Goal: Information Seeking & Learning: Learn about a topic

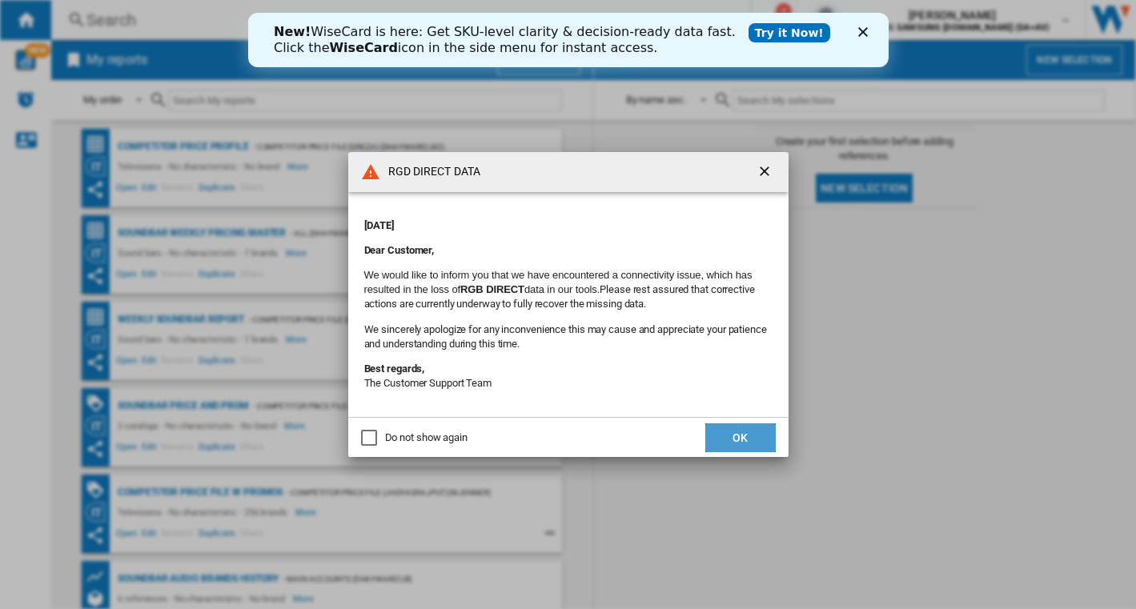
click at [744, 429] on button "OK" at bounding box center [740, 437] width 70 height 29
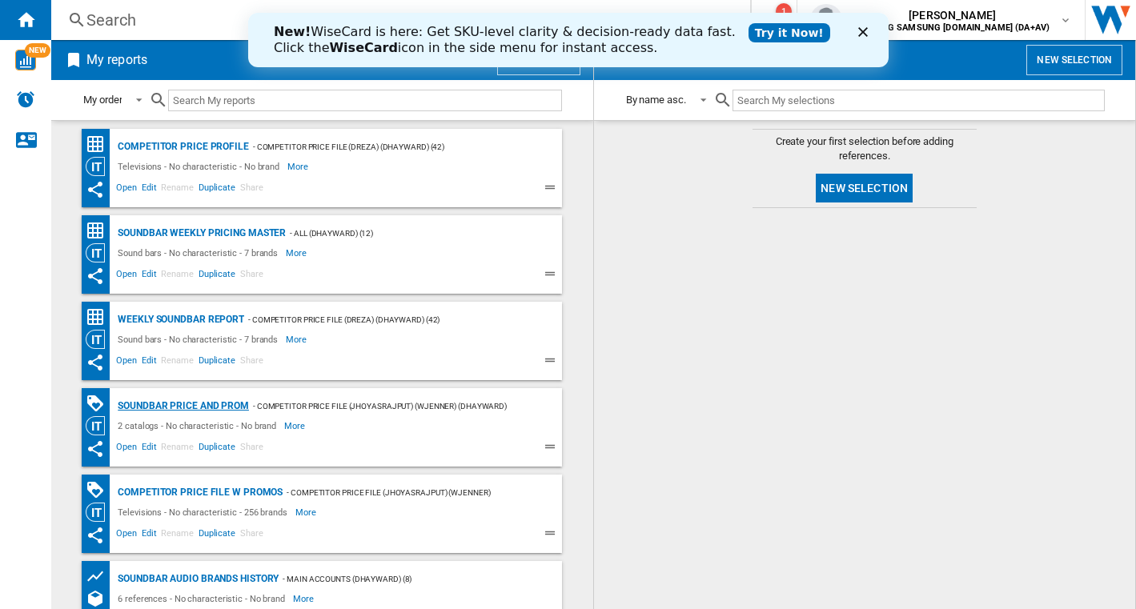
click at [232, 401] on div "Soundbar Price and Prom" at bounding box center [181, 406] width 135 height 20
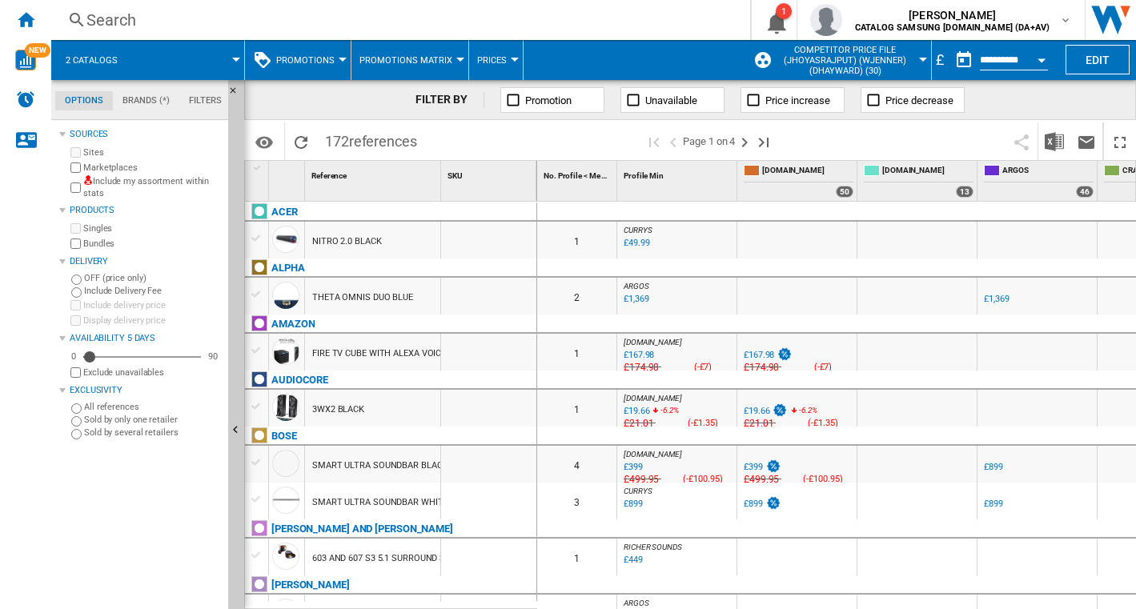
click at [158, 86] on md-tabs-canvas "Options Brands (*) Filters Options Brands (*) Filters" at bounding box center [147, 100] width 192 height 40
click at [142, 98] on md-tab-item "Brands (*)" at bounding box center [146, 100] width 66 height 19
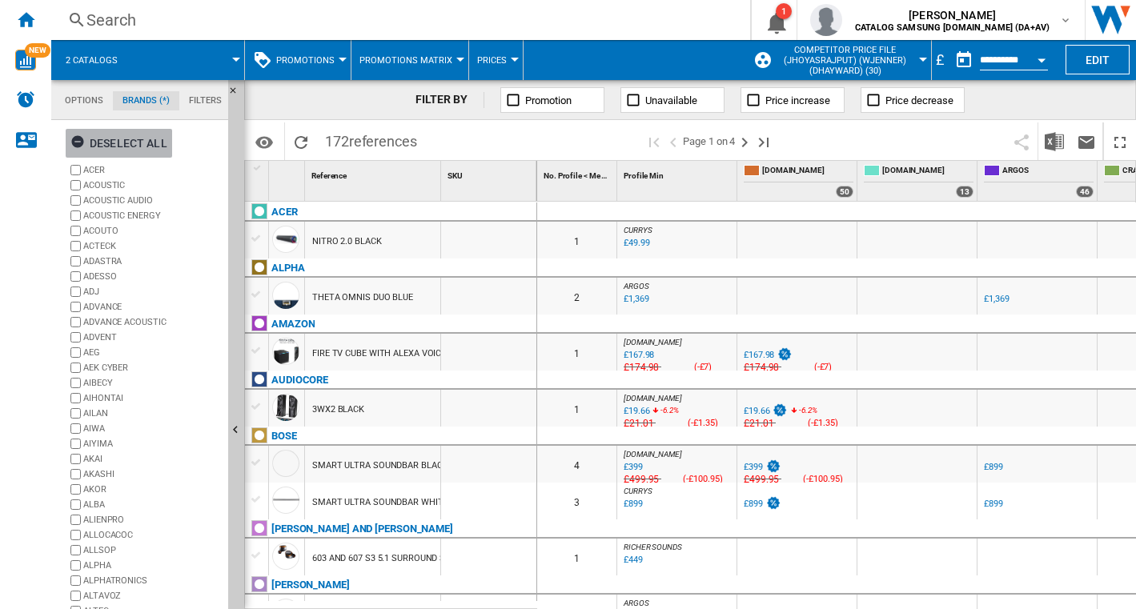
click at [76, 144] on ng-md-icon "button" at bounding box center [79, 143] width 19 height 19
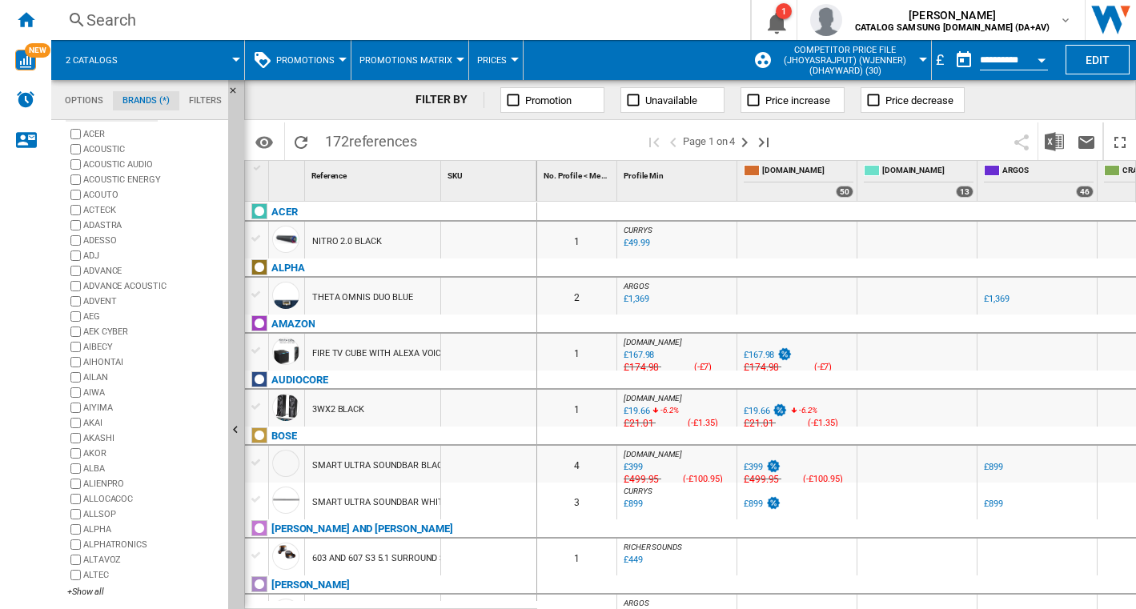
scroll to position [0, 0]
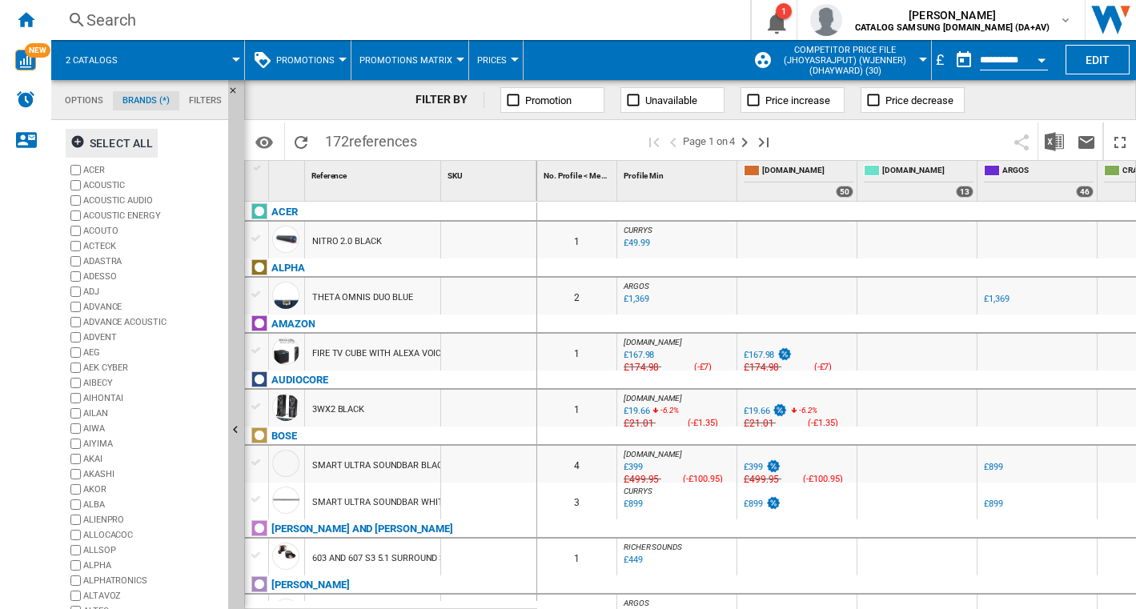
click at [70, 104] on md-tab-item "Options" at bounding box center [84, 100] width 58 height 19
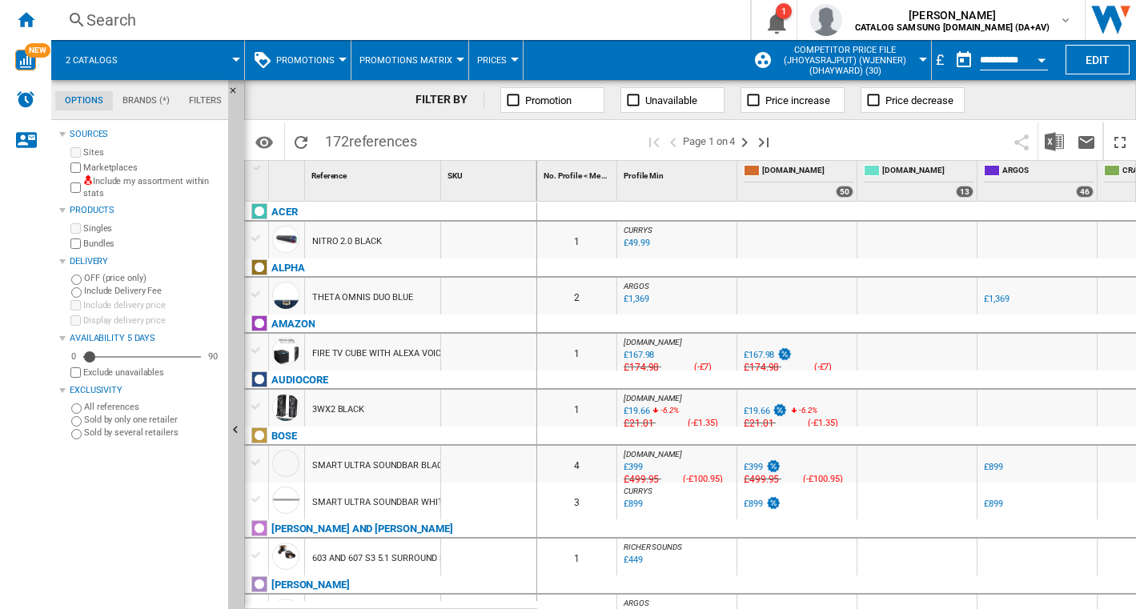
scroll to position [18, 0]
click at [212, 62] on span at bounding box center [188, 60] width 96 height 40
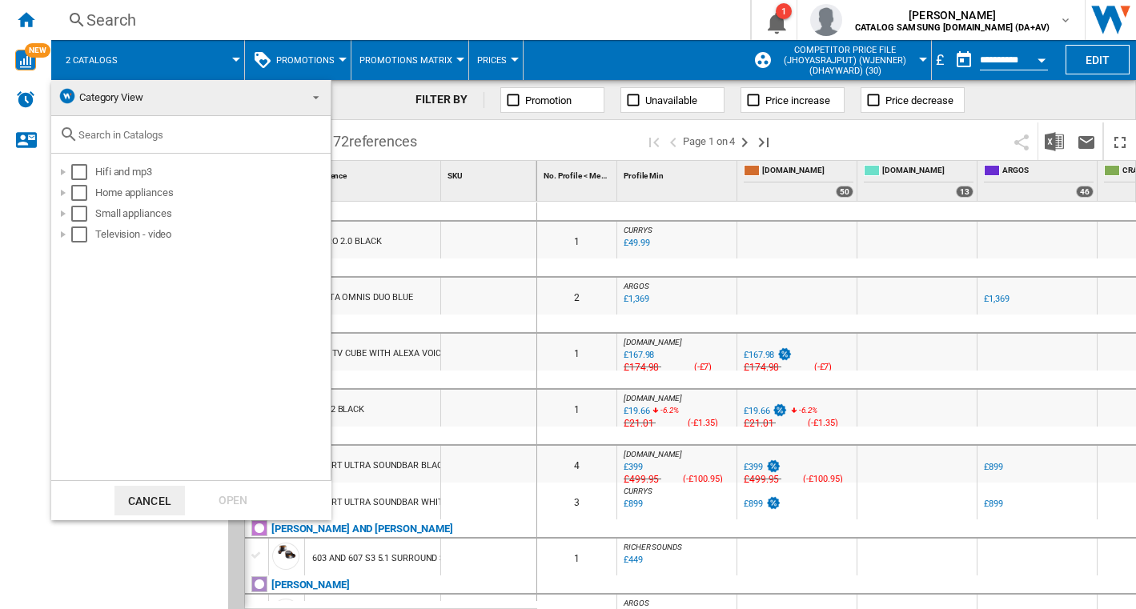
click at [362, 96] on md-backdrop at bounding box center [568, 304] width 1136 height 609
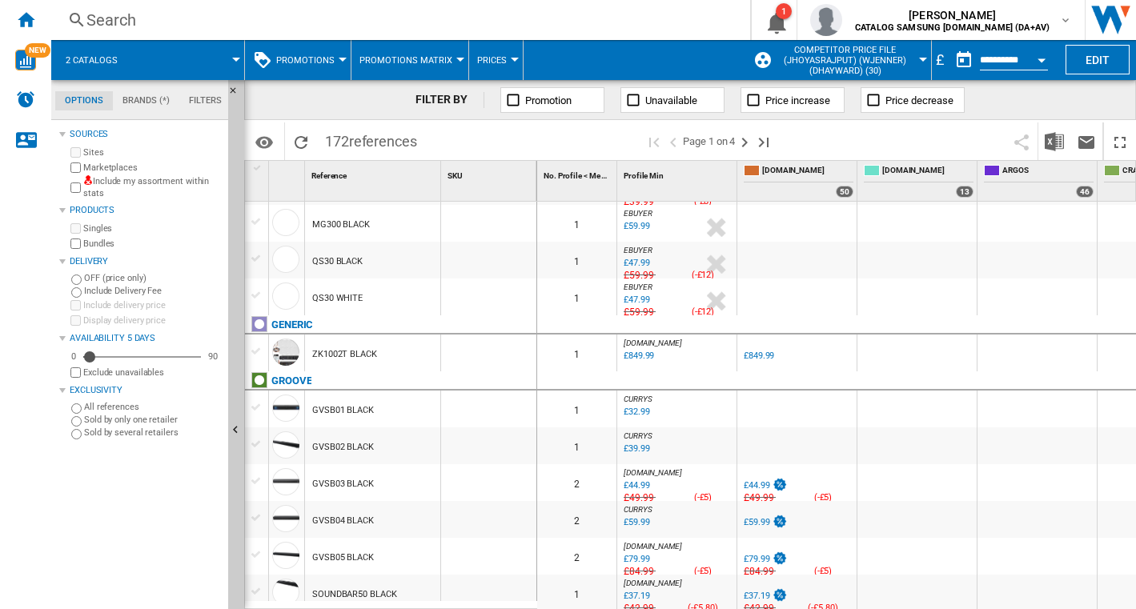
scroll to position [1666, 0]
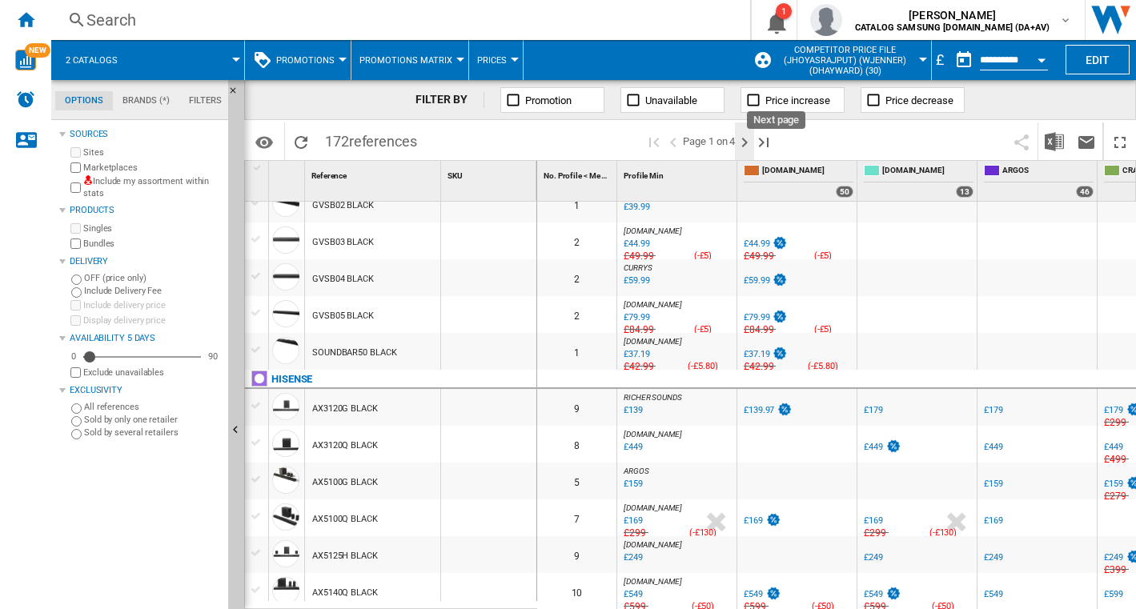
click at [744, 146] on ng-md-icon "Next page" at bounding box center [744, 142] width 19 height 19
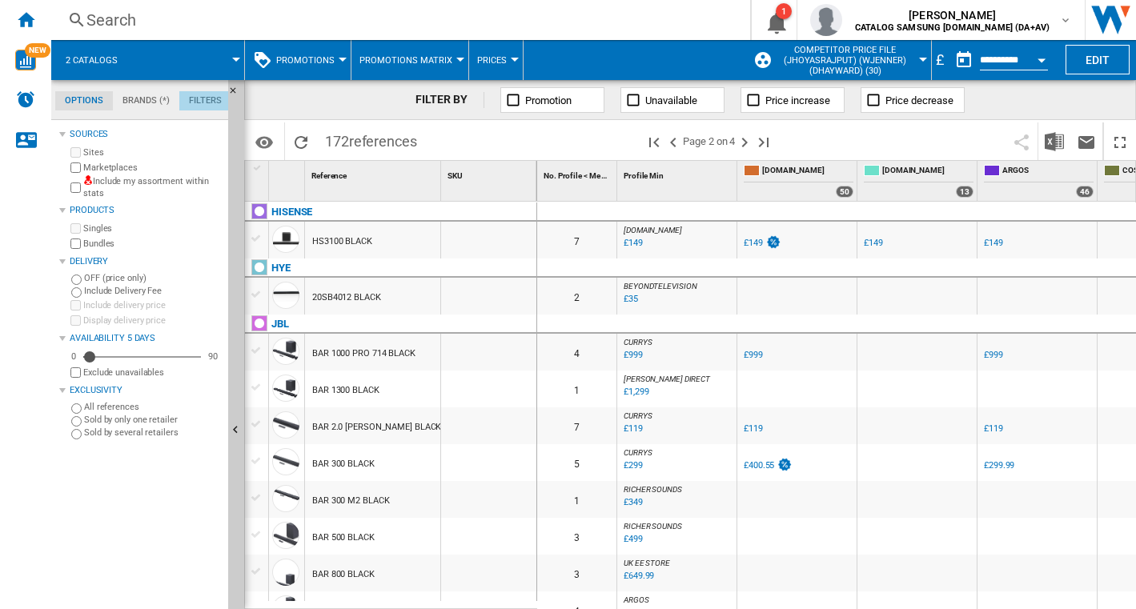
click at [201, 99] on md-tab-item "Filters" at bounding box center [205, 100] width 52 height 19
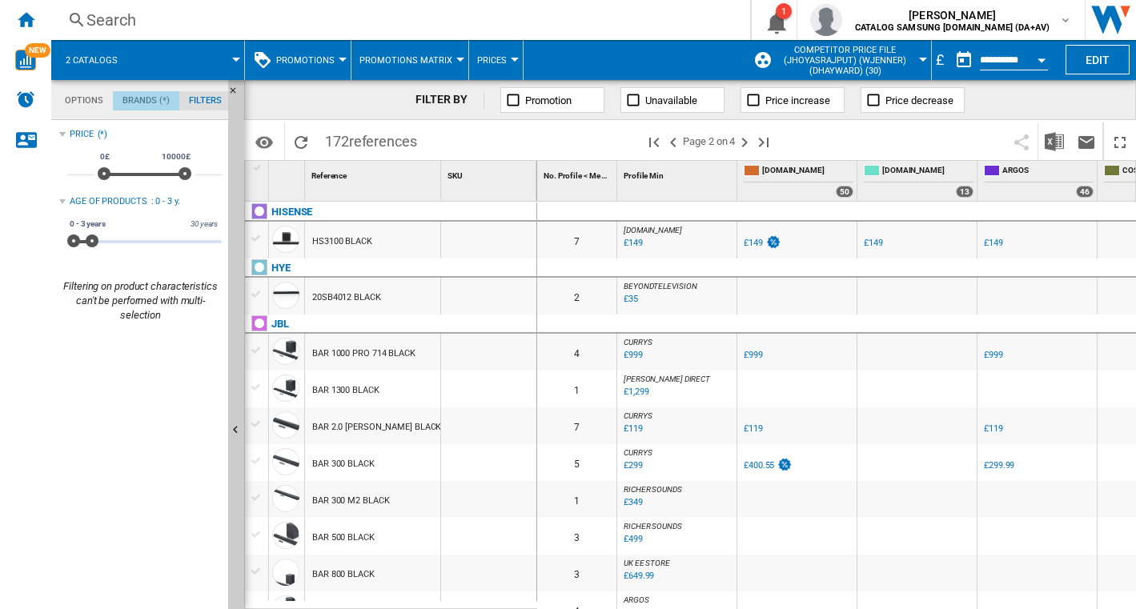
click at [154, 109] on md-tab-item "Brands (*)" at bounding box center [146, 100] width 66 height 19
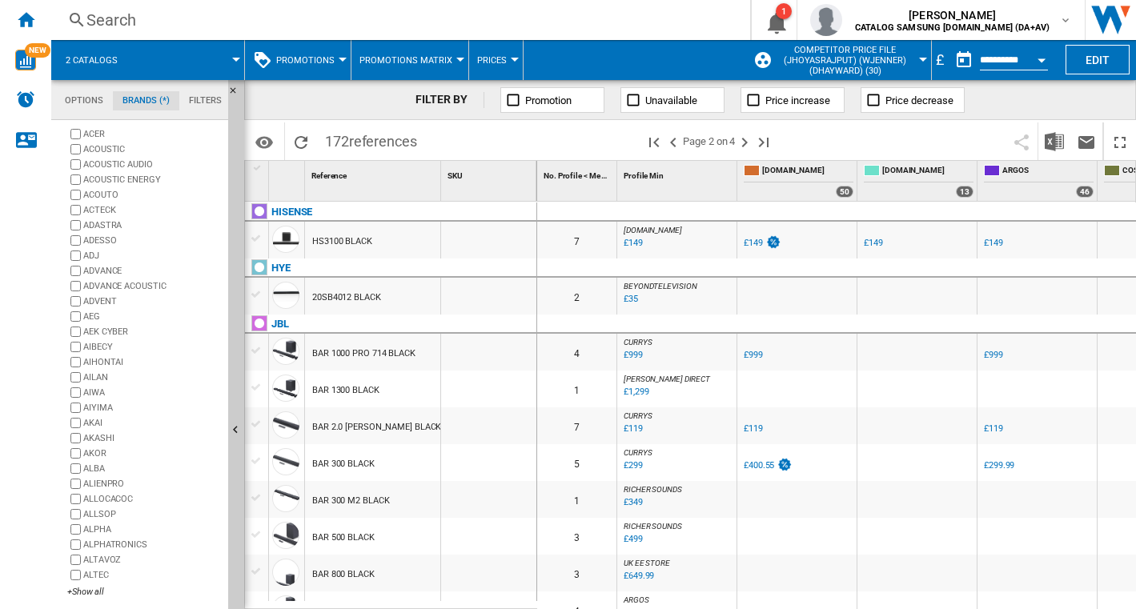
scroll to position [35, 0]
click at [324, 59] on span "Promotions" at bounding box center [305, 60] width 58 height 10
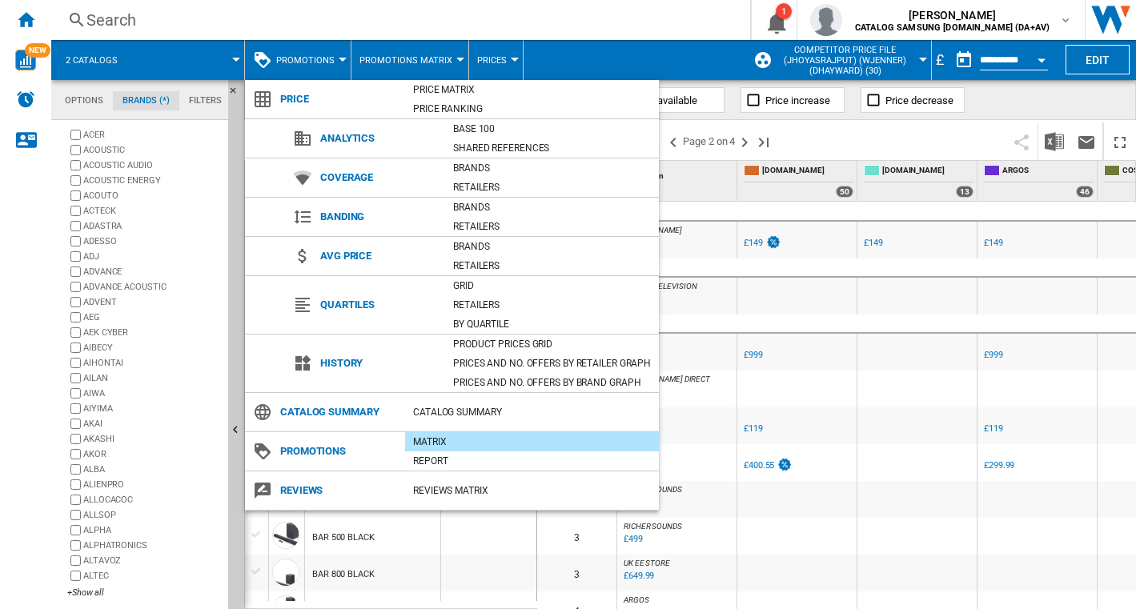
click at [239, 56] on md-backdrop at bounding box center [568, 304] width 1136 height 609
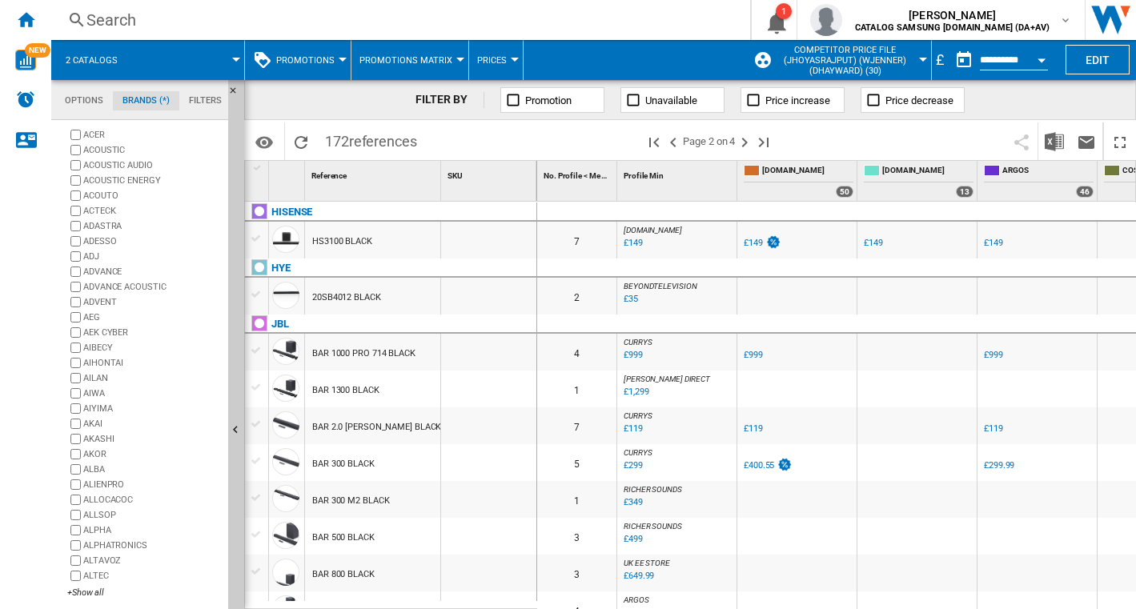
click at [225, 59] on span at bounding box center [188, 60] width 96 height 40
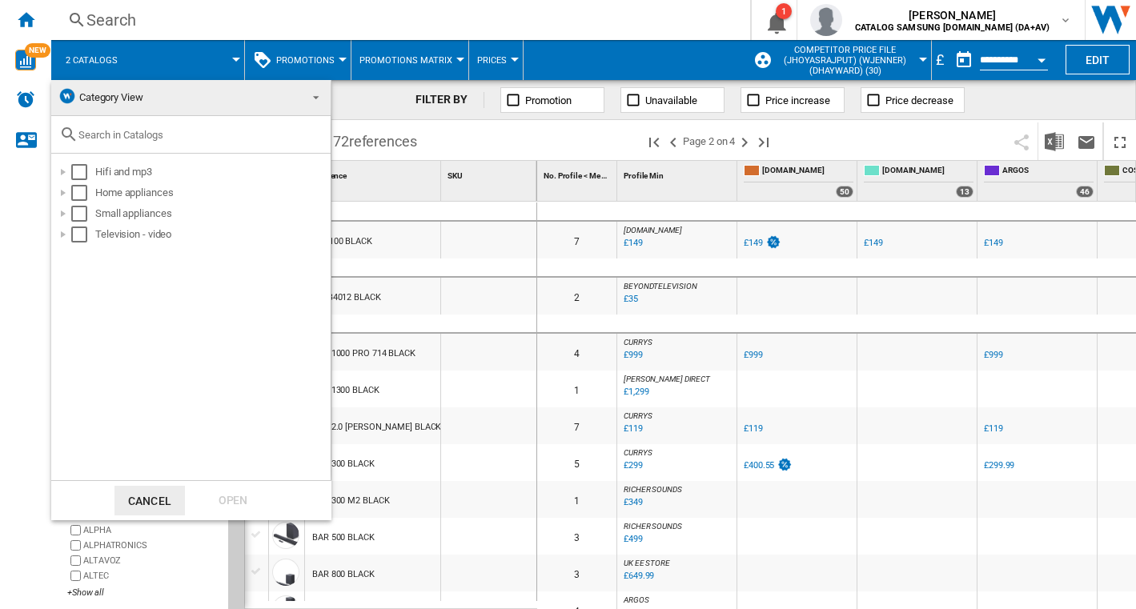
click at [126, 138] on input "text" at bounding box center [200, 135] width 244 height 12
click at [202, 94] on span "Category View" at bounding box center [178, 97] width 241 height 22
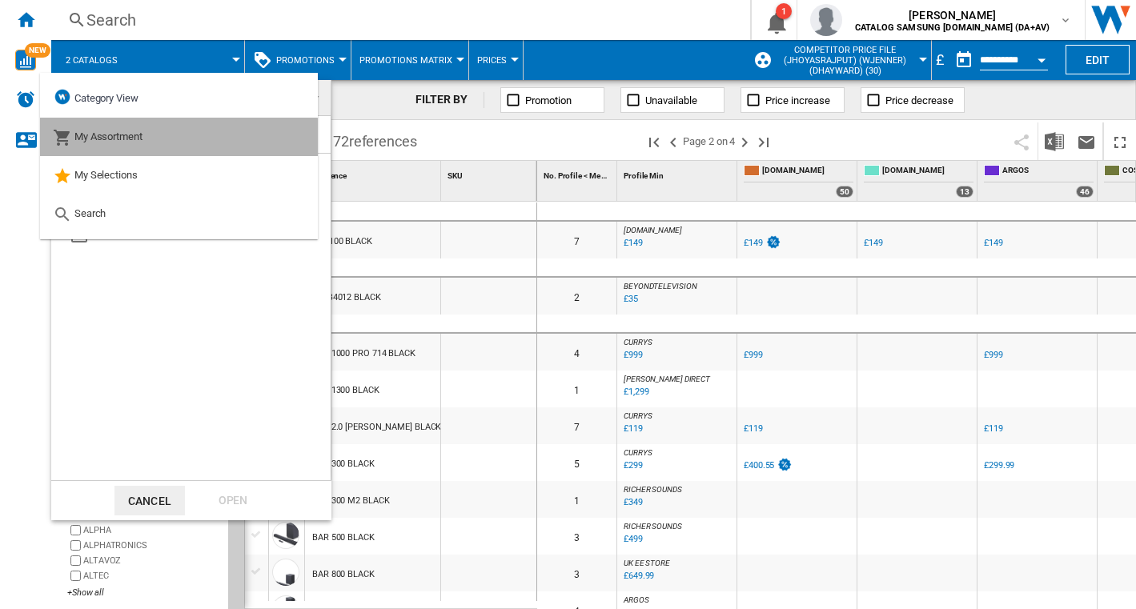
click at [178, 153] on md-option "My Assortment" at bounding box center [179, 137] width 278 height 38
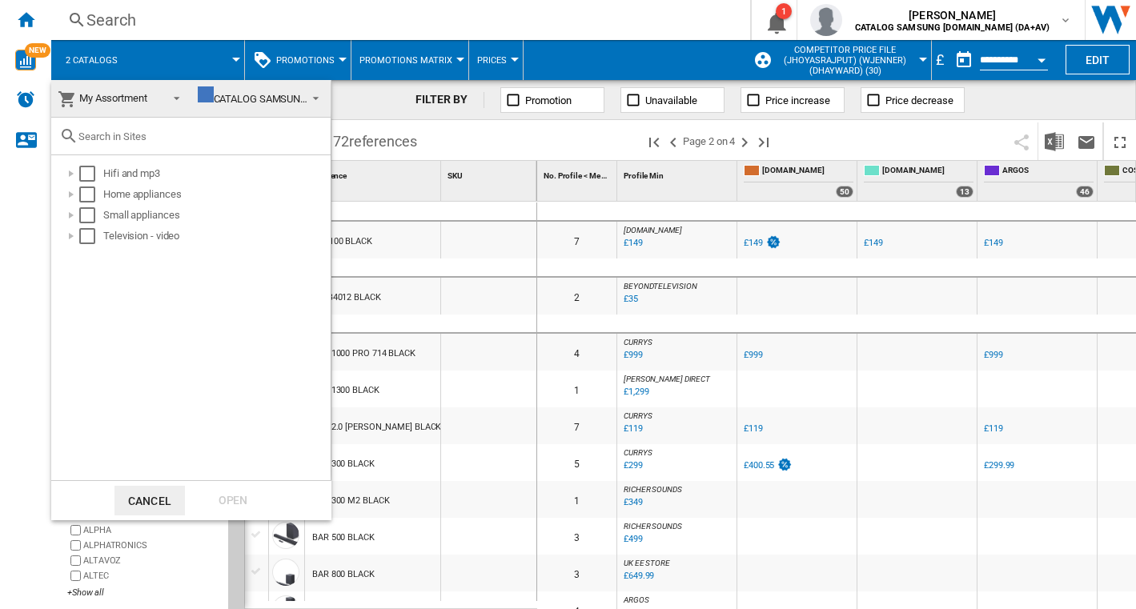
click at [163, 95] on span at bounding box center [171, 97] width 19 height 22
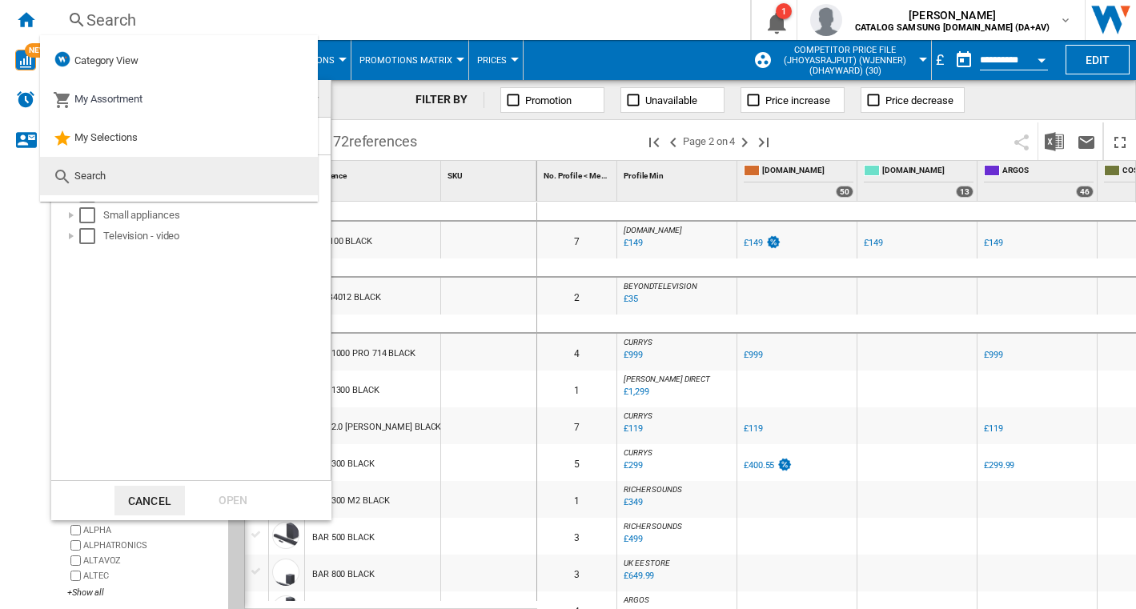
click at [260, 186] on md-option "Search" at bounding box center [179, 176] width 278 height 38
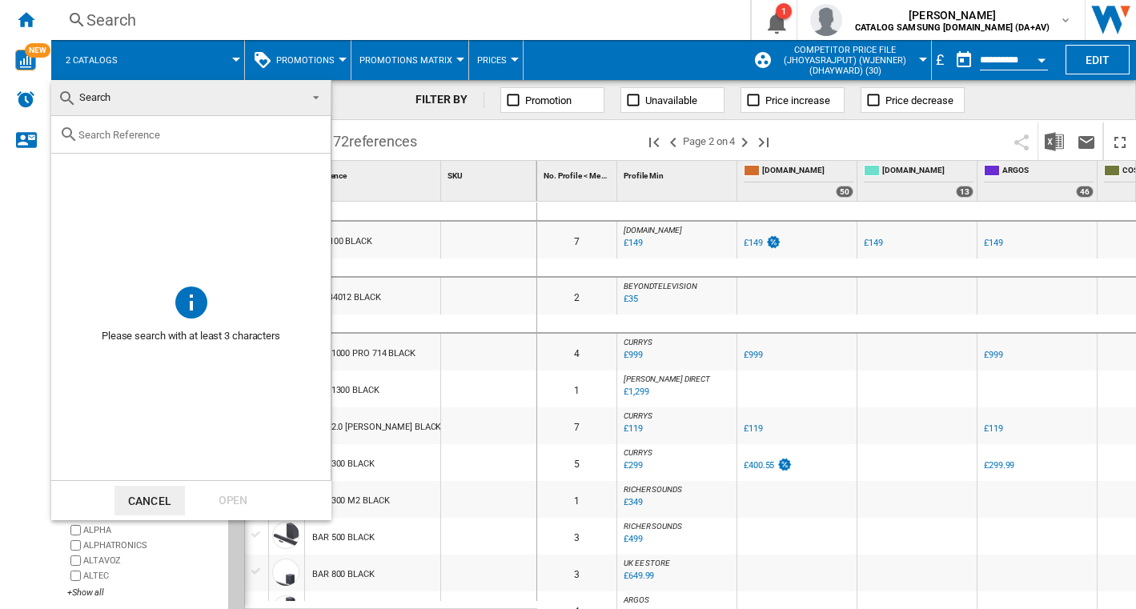
click at [193, 135] on input "text" at bounding box center [200, 135] width 244 height 12
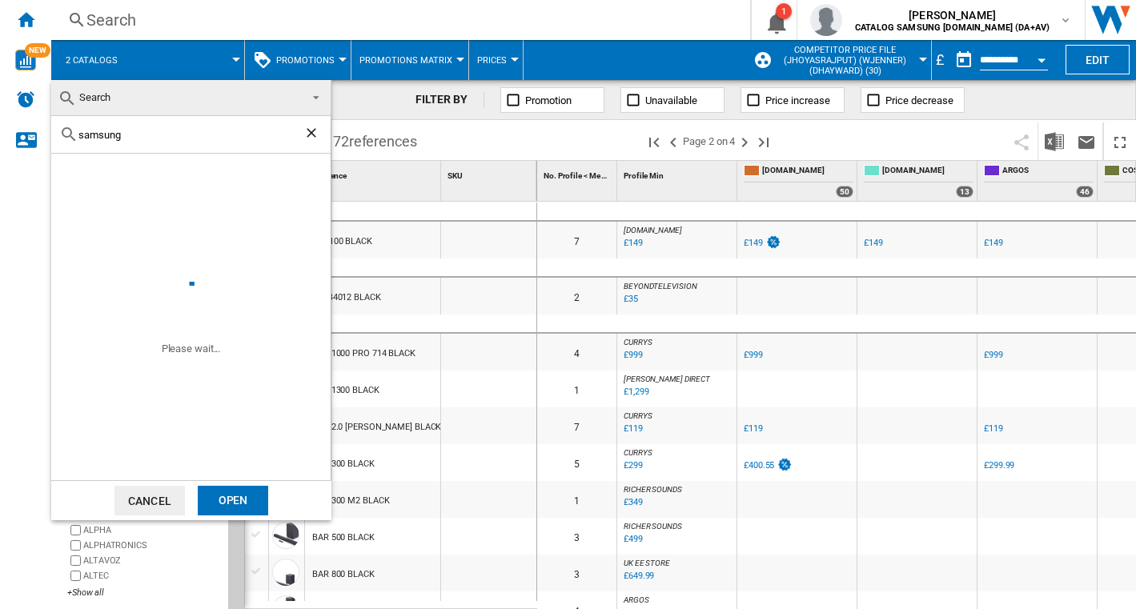
type input "samsung"
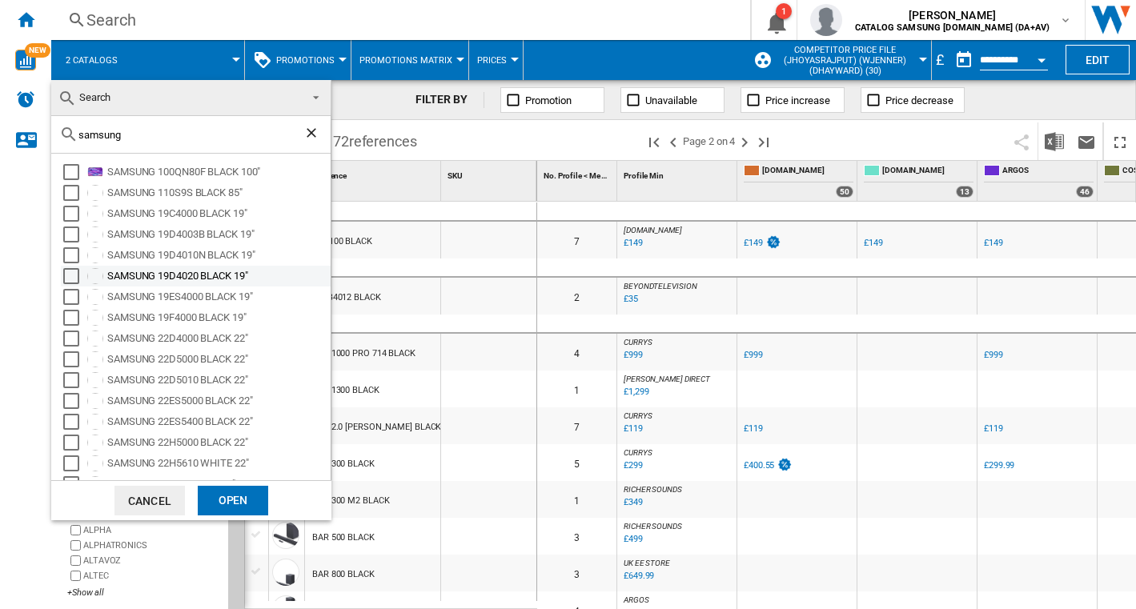
scroll to position [98, 0]
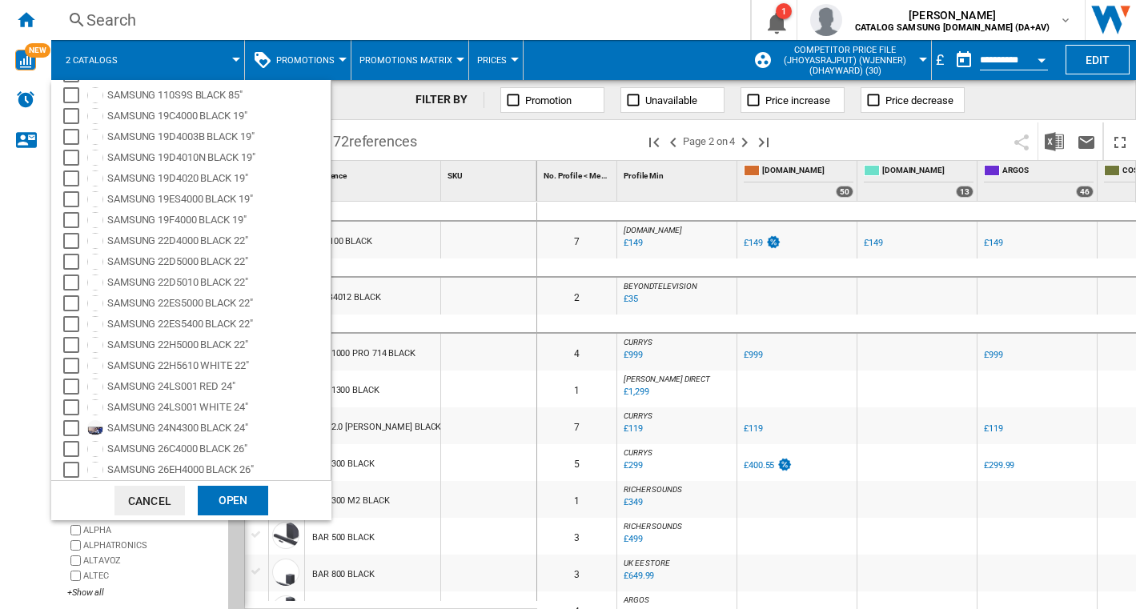
click at [384, 113] on md-backdrop at bounding box center [568, 304] width 1136 height 609
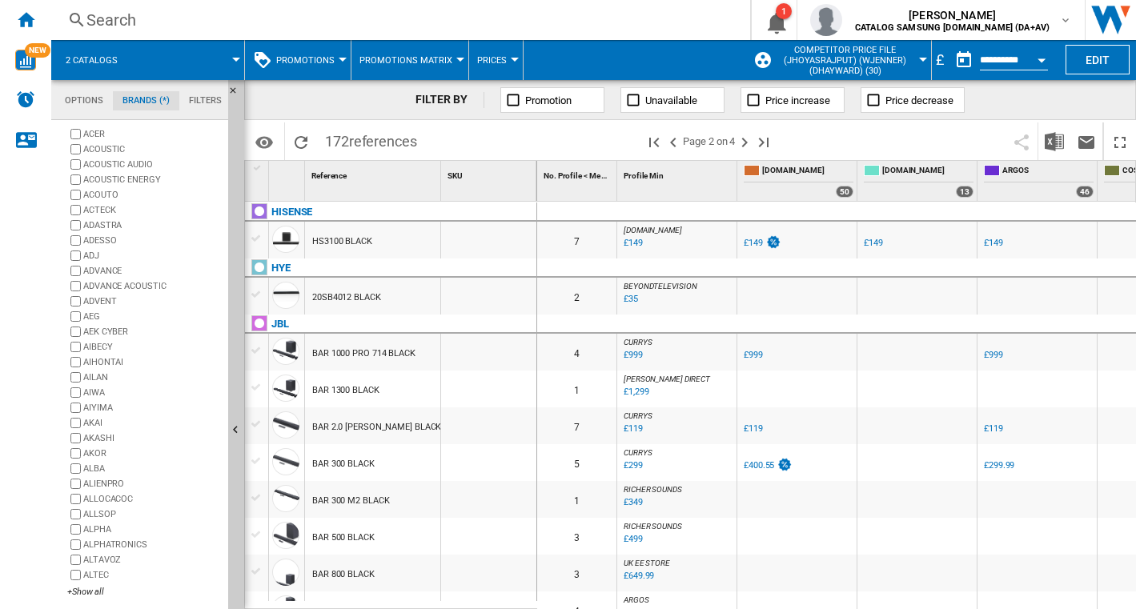
scroll to position [0, 0]
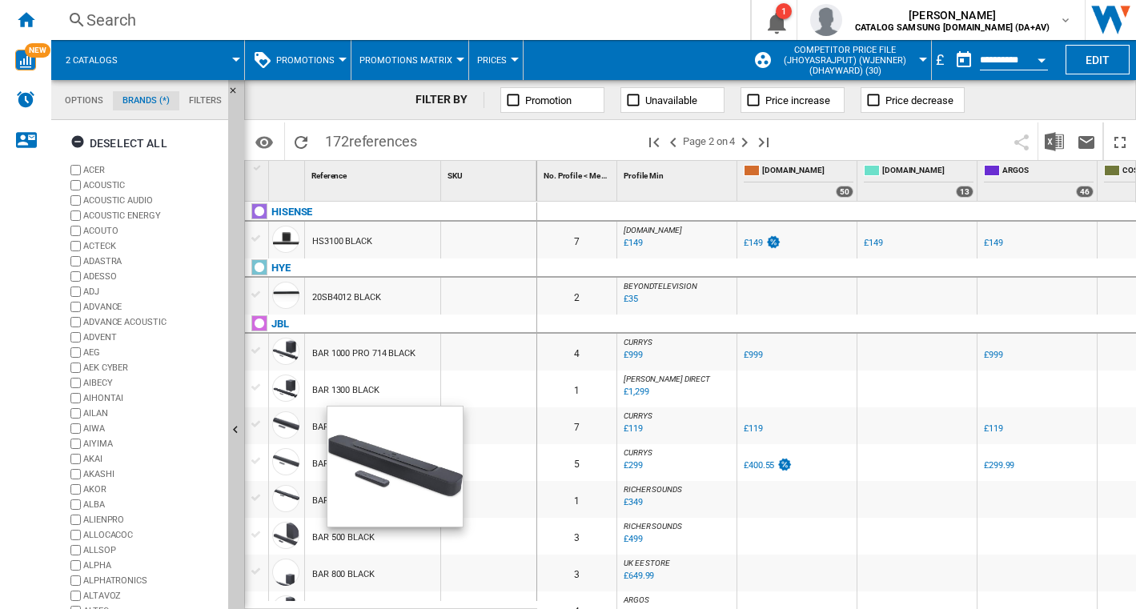
drag, startPoint x: 239, startPoint y: 440, endPoint x: 303, endPoint y: 425, distance: 66.6
click at [303, 425] on div "Options Brands (*) Filters Options Brands (*) Filters Sources Sites Marketplace…" at bounding box center [593, 344] width 1084 height 529
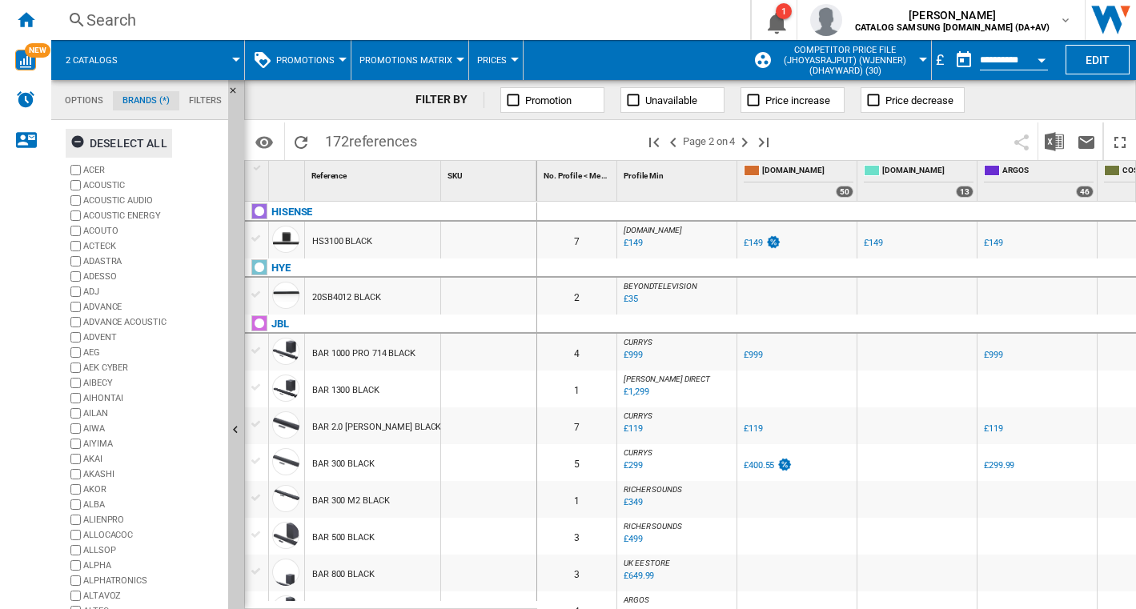
click at [81, 150] on ng-md-icon "button" at bounding box center [79, 143] width 19 height 19
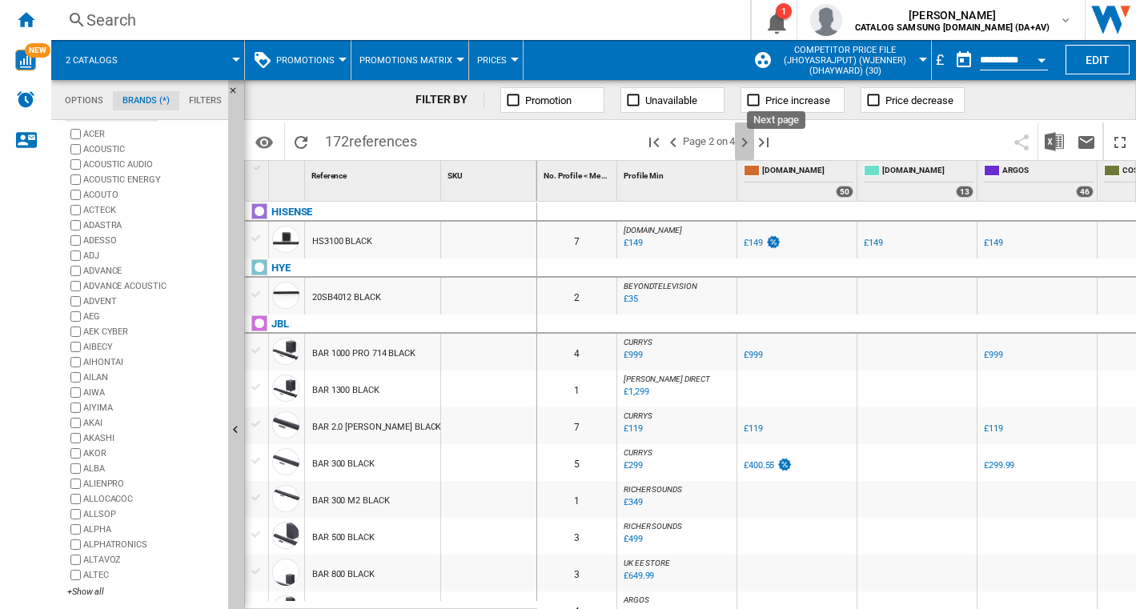
click at [748, 148] on ng-md-icon "Next page" at bounding box center [744, 142] width 19 height 19
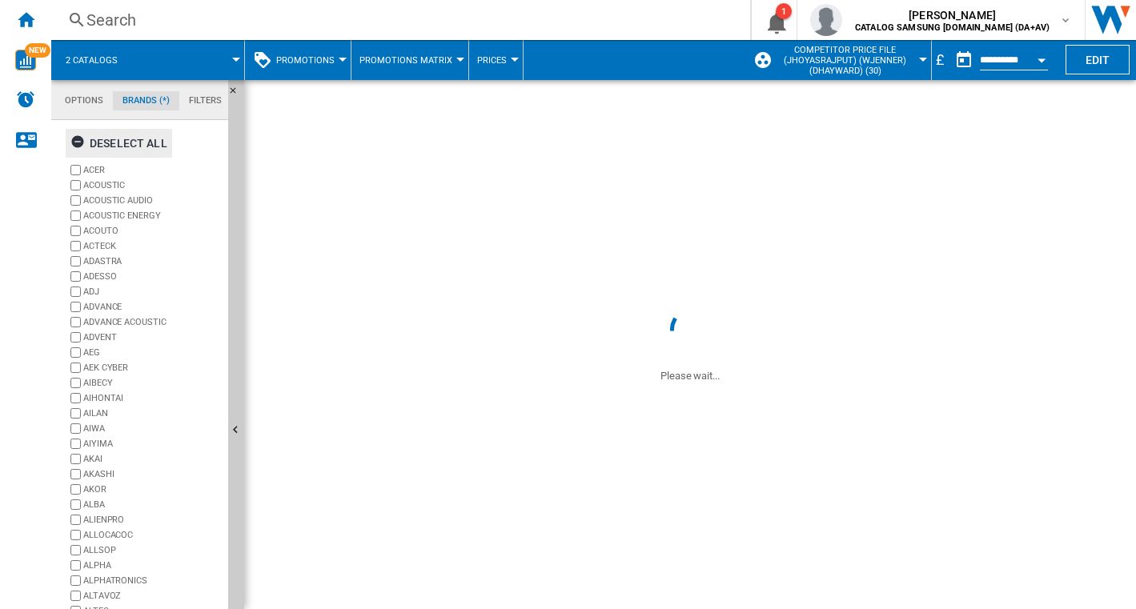
click at [111, 138] on div "Deselect all" at bounding box center [118, 143] width 97 height 29
click at [838, 67] on span "Competitor price file (jhoyasrajput) (wjenner) (dhayward) (30)" at bounding box center [845, 60] width 140 height 31
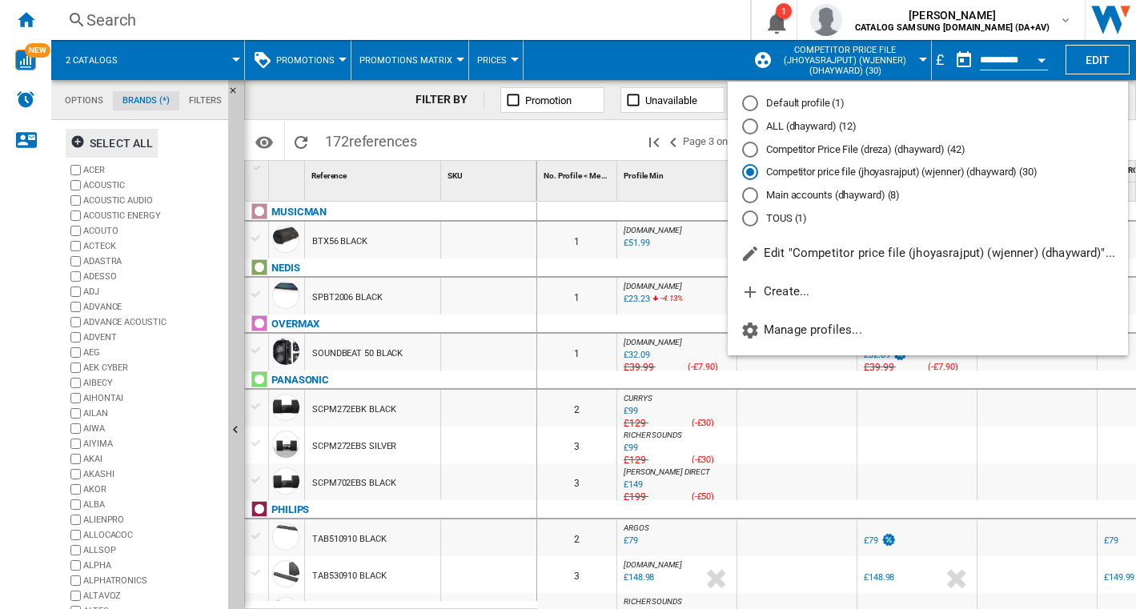
click at [899, 70] on md-backdrop at bounding box center [568, 304] width 1136 height 609
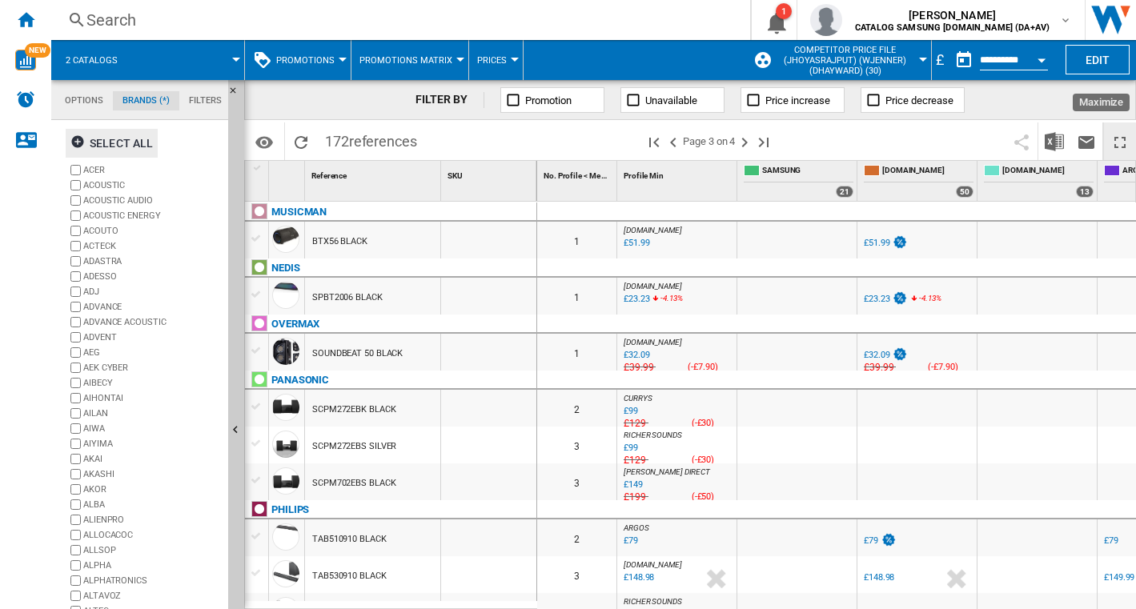
click at [1113, 141] on ng-md-icon "Maximize" at bounding box center [1119, 142] width 19 height 19
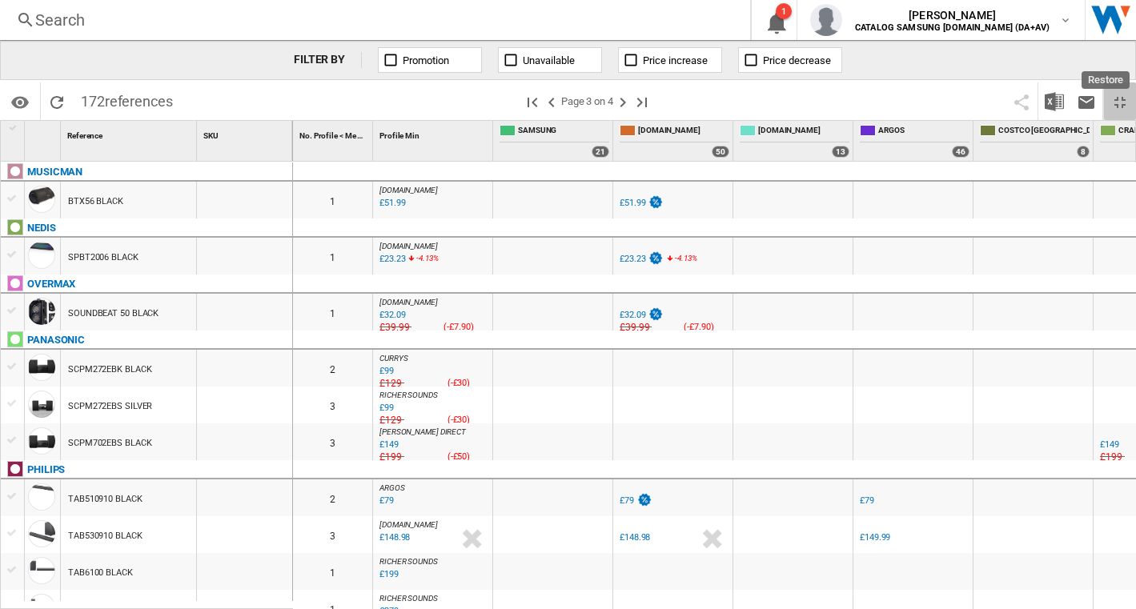
click at [1113, 106] on ng-md-icon "Restore" at bounding box center [1119, 102] width 19 height 19
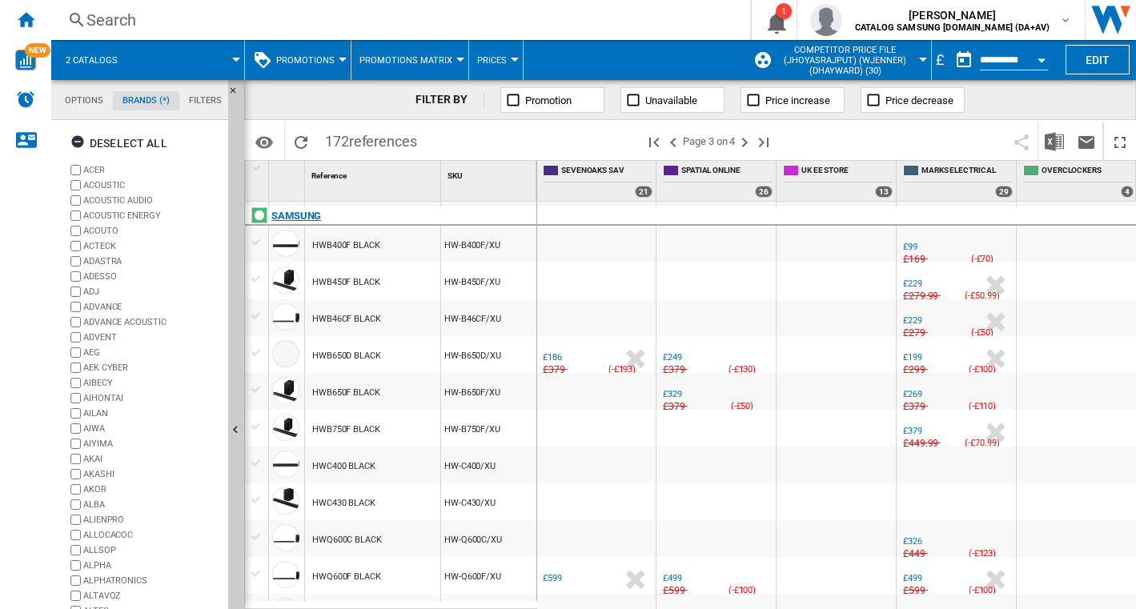
click at [257, 214] on div at bounding box center [259, 215] width 16 height 16
click at [299, 216] on div "SAMSUNG" at bounding box center [296, 215] width 50 height 19
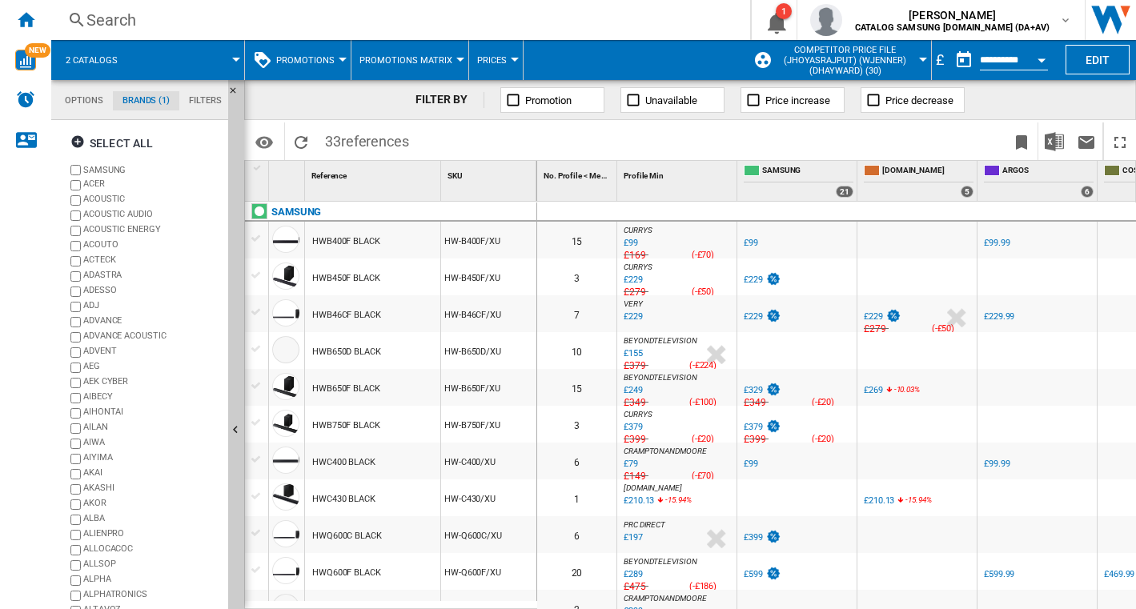
click at [1040, 58] on div "Open calendar" at bounding box center [1041, 60] width 8 height 4
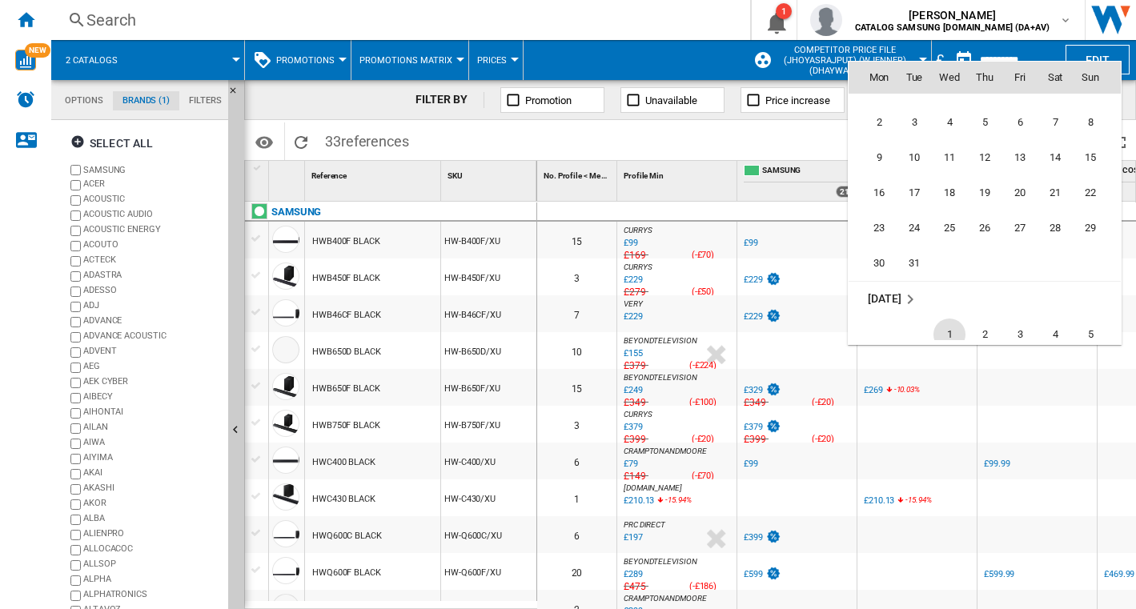
click at [946, 328] on span "1" at bounding box center [949, 335] width 32 height 32
type input "**********"
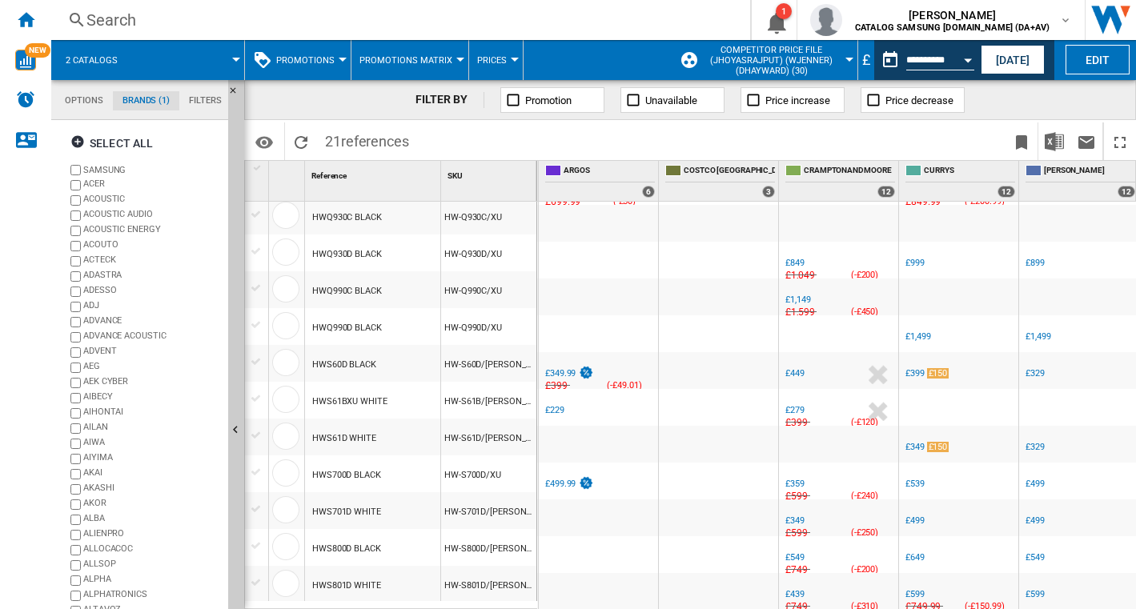
scroll to position [0, 2602]
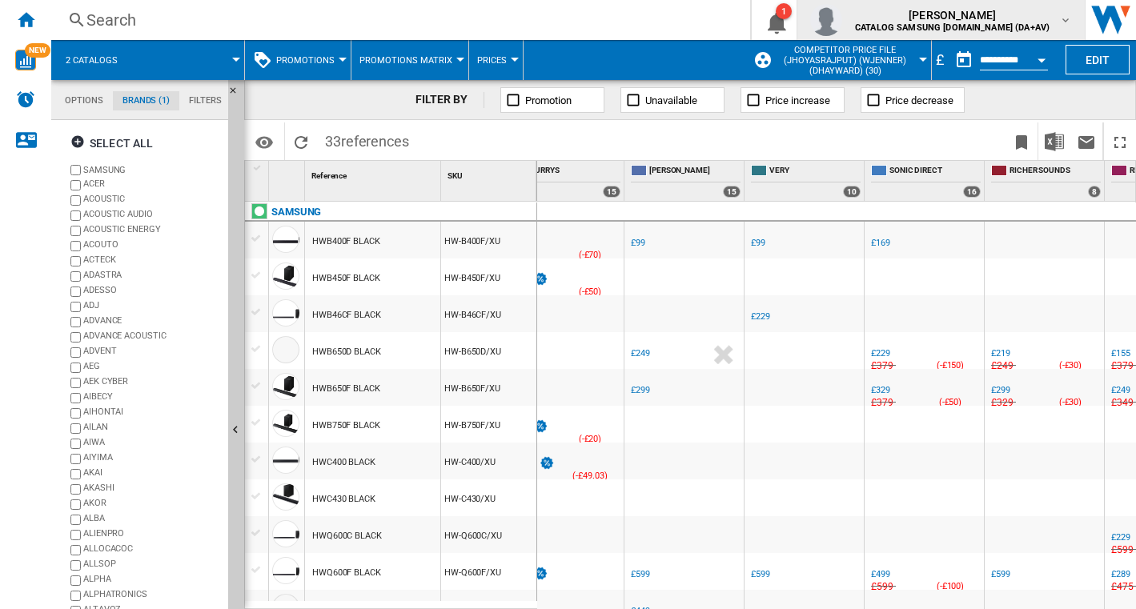
scroll to position [0, 833]
